Goal: Task Accomplishment & Management: Use online tool/utility

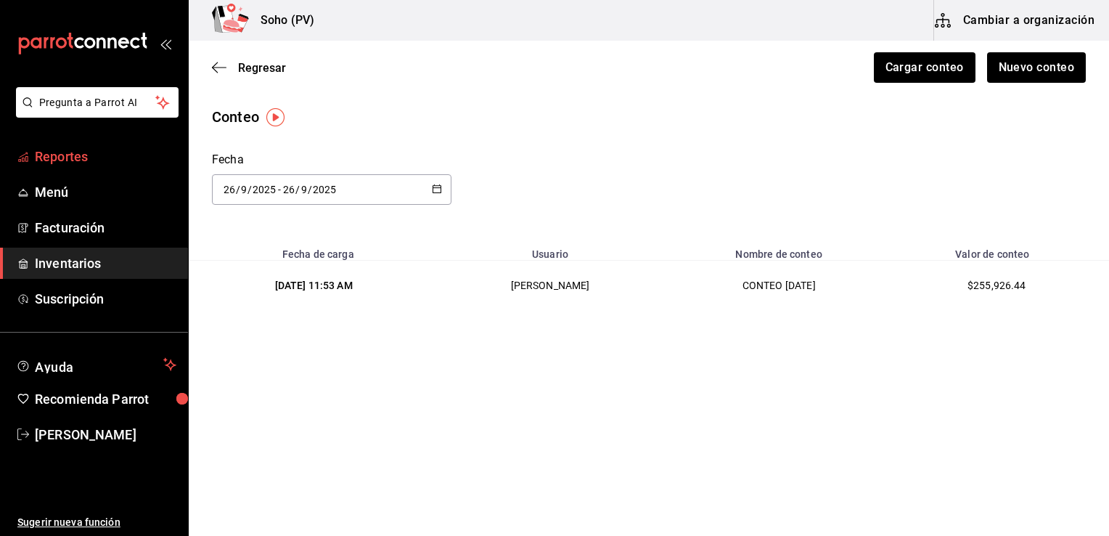
click at [52, 158] on span "Reportes" at bounding box center [106, 157] width 142 height 20
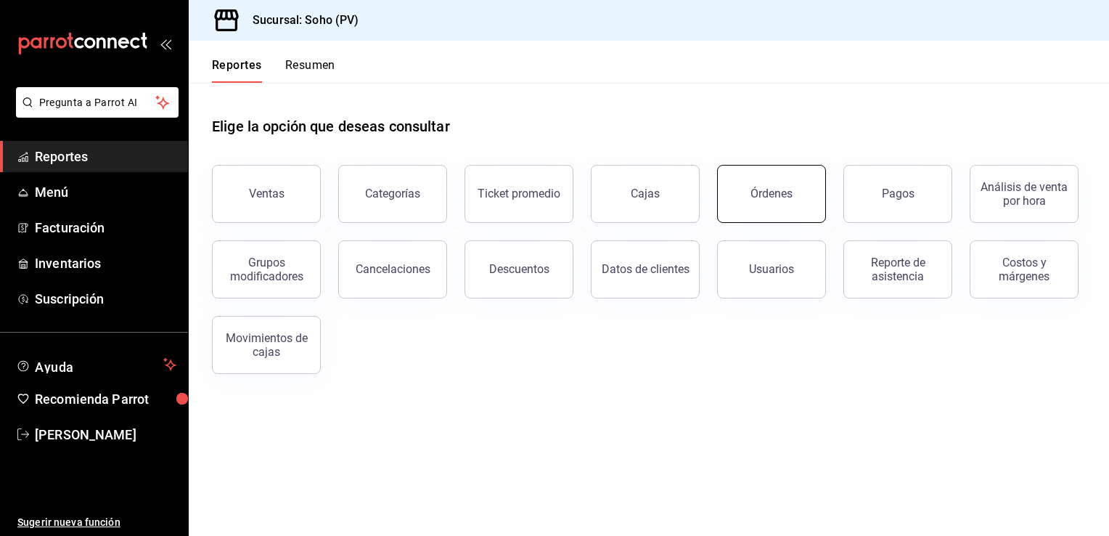
click at [755, 190] on div "Órdenes" at bounding box center [772, 194] width 42 height 14
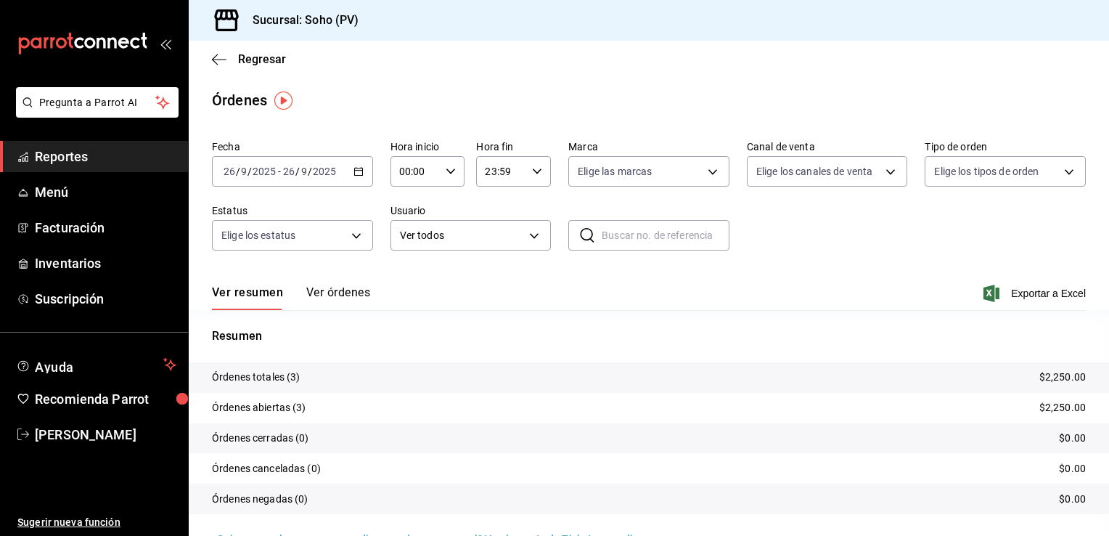
click at [358, 171] on icon "button" at bounding box center [359, 171] width 10 height 10
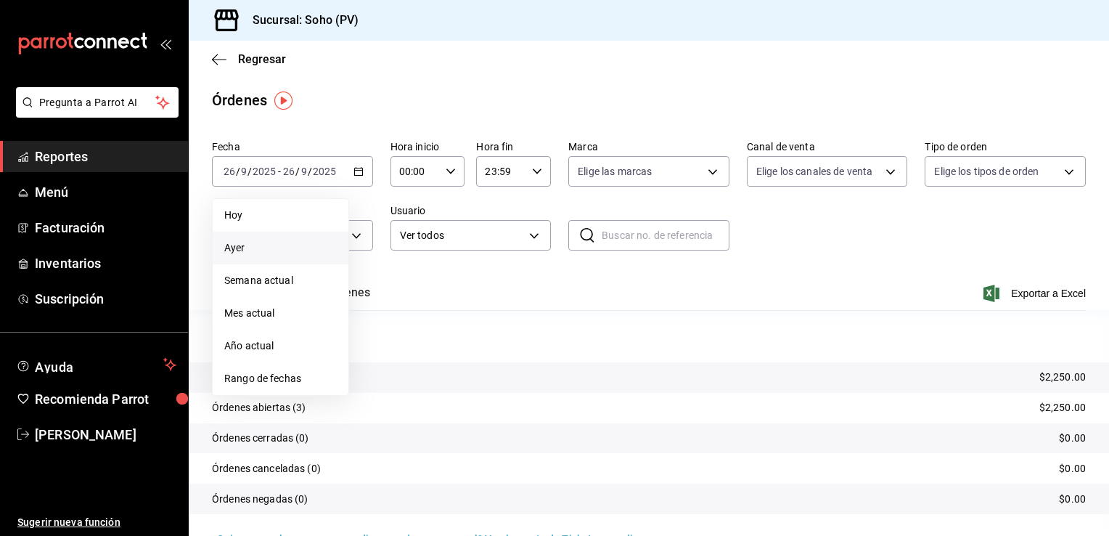
click at [235, 248] on span "Ayer" at bounding box center [280, 247] width 113 height 15
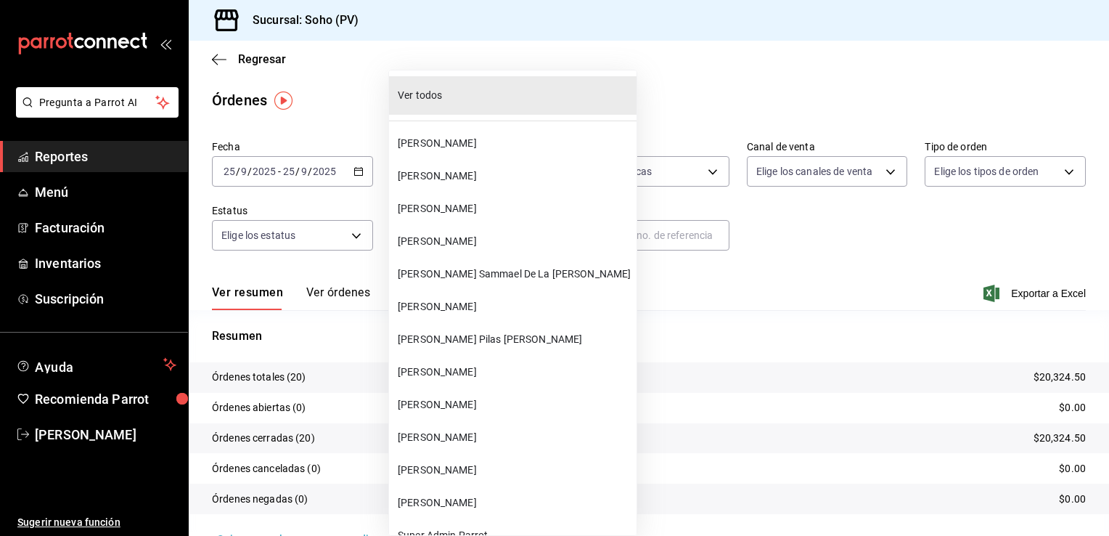
click at [529, 238] on body "Pregunta a Parrot AI Reportes Menú Facturación Inventarios Suscripción Ayuda Re…" at bounding box center [554, 268] width 1109 height 536
click at [441, 208] on span "[PERSON_NAME]" at bounding box center [514, 208] width 233 height 15
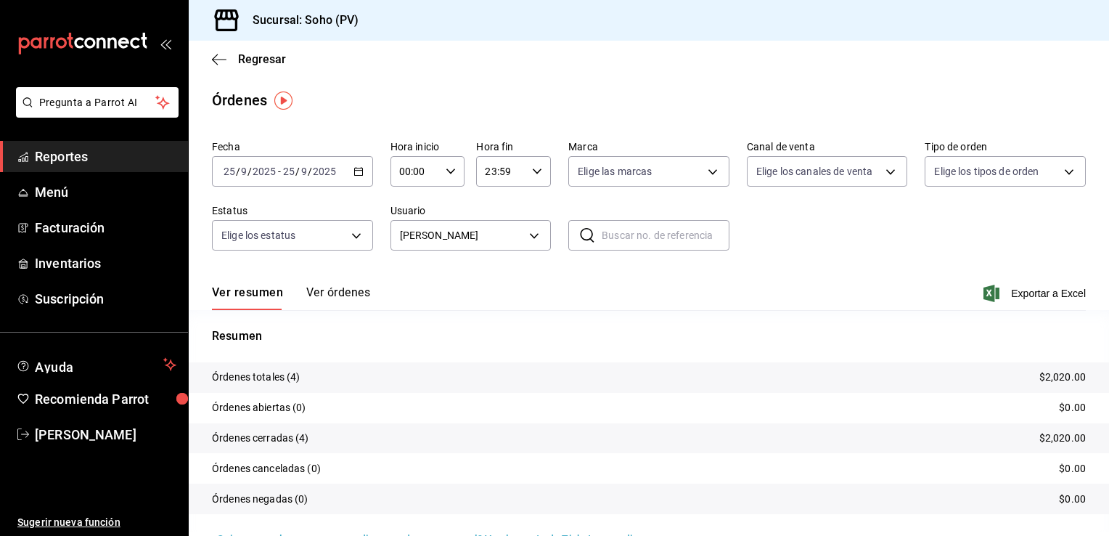
click at [333, 296] on button "Ver órdenes" at bounding box center [338, 297] width 64 height 25
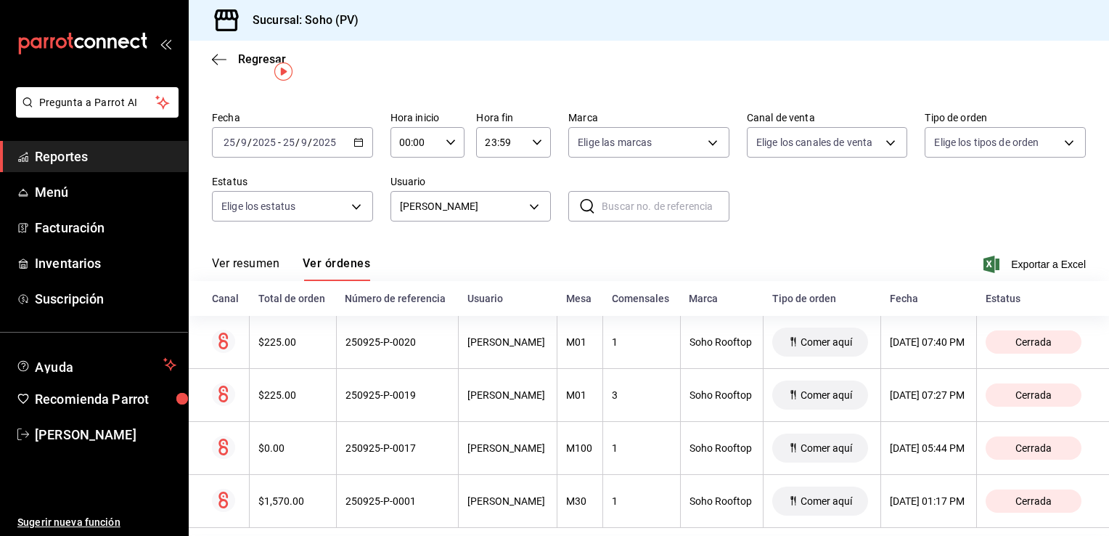
scroll to position [49, 0]
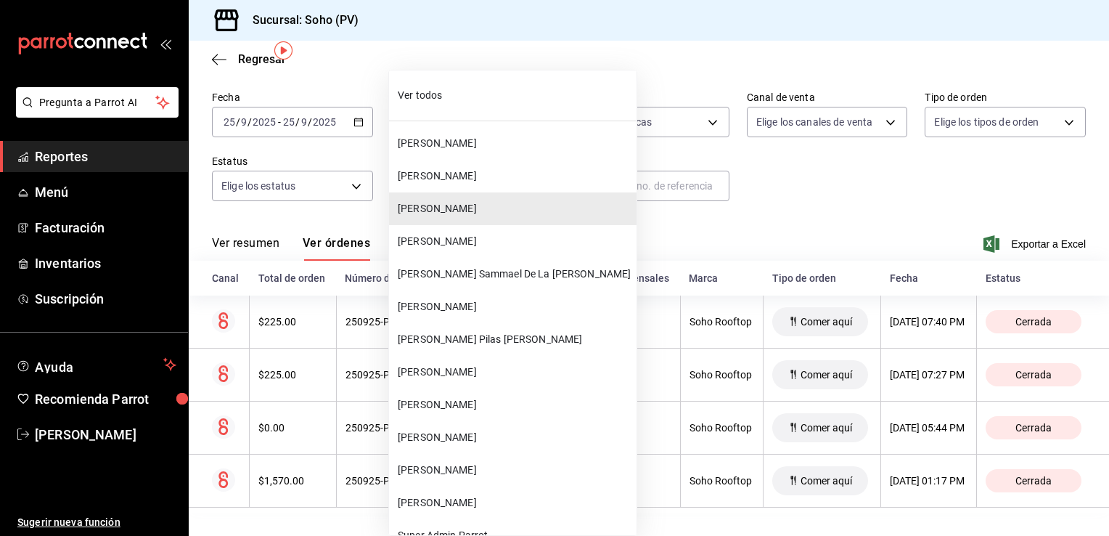
click at [521, 187] on body "Pregunta a Parrot AI Reportes Menú Facturación Inventarios Suscripción Ayuda Re…" at bounding box center [554, 268] width 1109 height 536
click at [494, 178] on span "[PERSON_NAME]" at bounding box center [514, 175] width 233 height 15
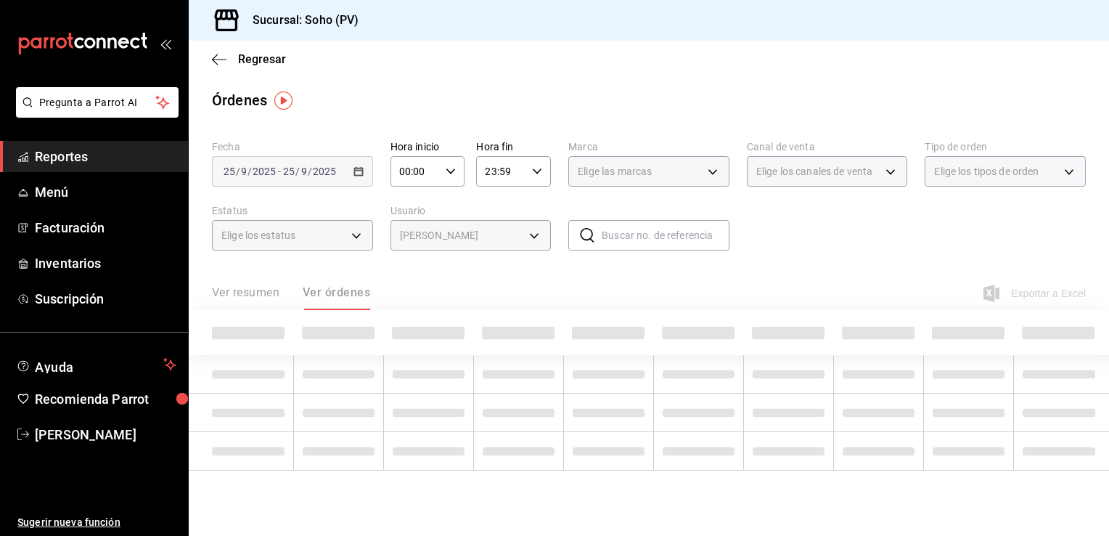
type input "eff2c79b-b475-4bd7-9a5a-0760097c9969"
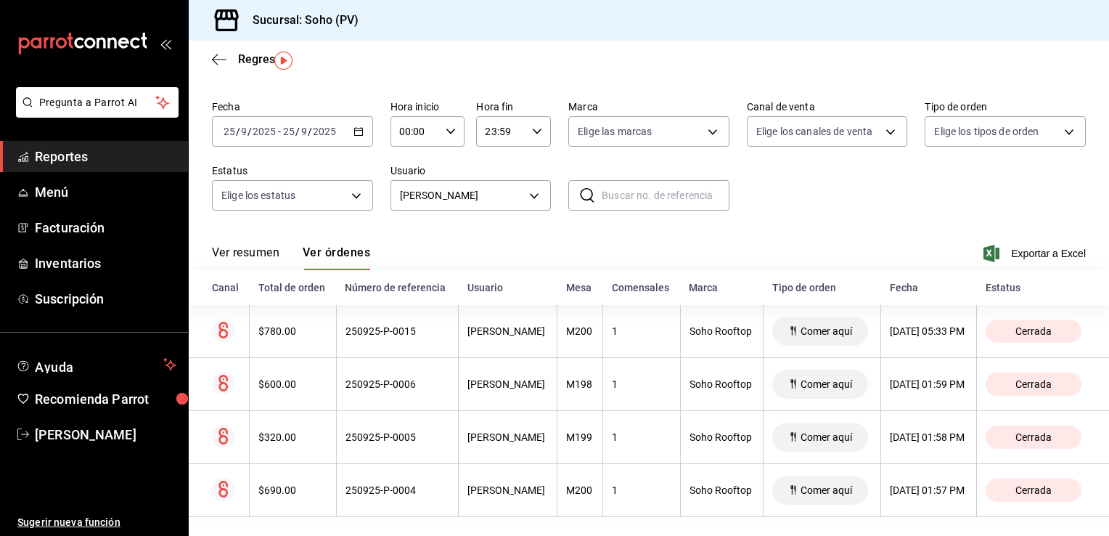
scroll to position [49, 0]
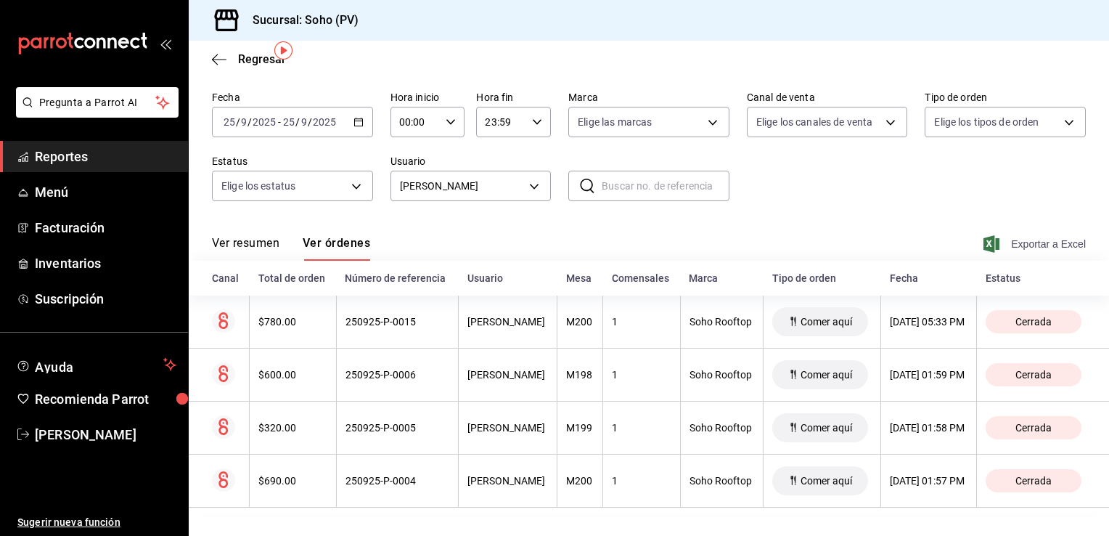
click at [1008, 240] on span "Exportar a Excel" at bounding box center [1036, 243] width 99 height 17
